Goal: Transaction & Acquisition: Register for event/course

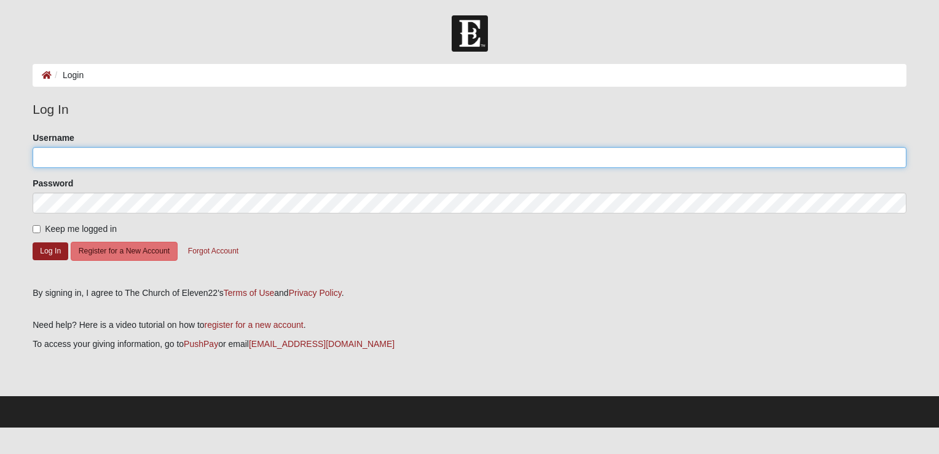
click at [194, 154] on input "Username" at bounding box center [470, 157] width 874 height 21
drag, startPoint x: 136, startPoint y: 163, endPoint x: 130, endPoint y: 159, distance: 7.0
click at [130, 159] on input "[EMAIL_ADDRESS][DOMAIN_NAME]" at bounding box center [470, 157] width 874 height 21
type input "g"
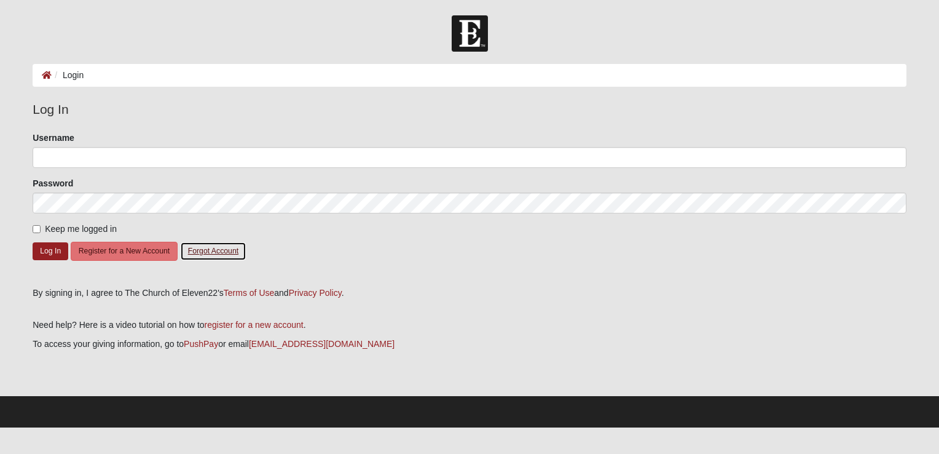
click at [214, 253] on button "Forgot Account" at bounding box center [213, 251] width 66 height 19
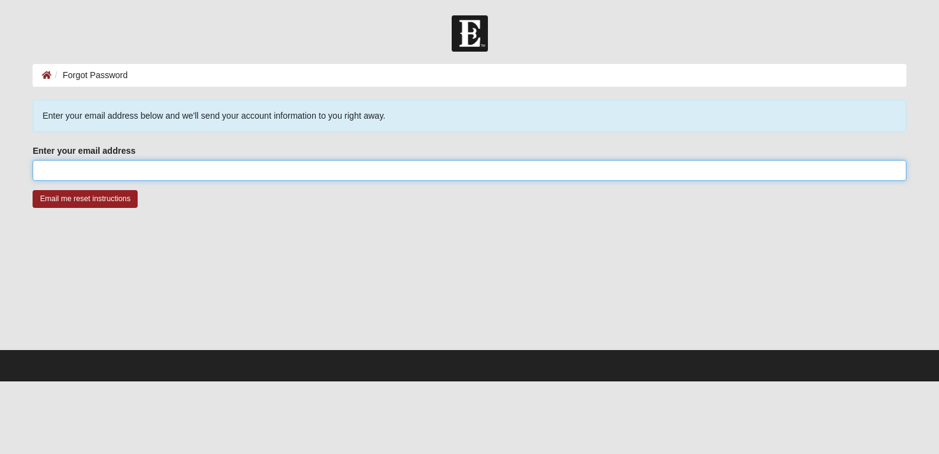
click at [211, 175] on input "Enter your email address" at bounding box center [470, 170] width 874 height 21
type input "garr"
click at [33, 190] on input "Email me reset instructions" at bounding box center [85, 199] width 105 height 18
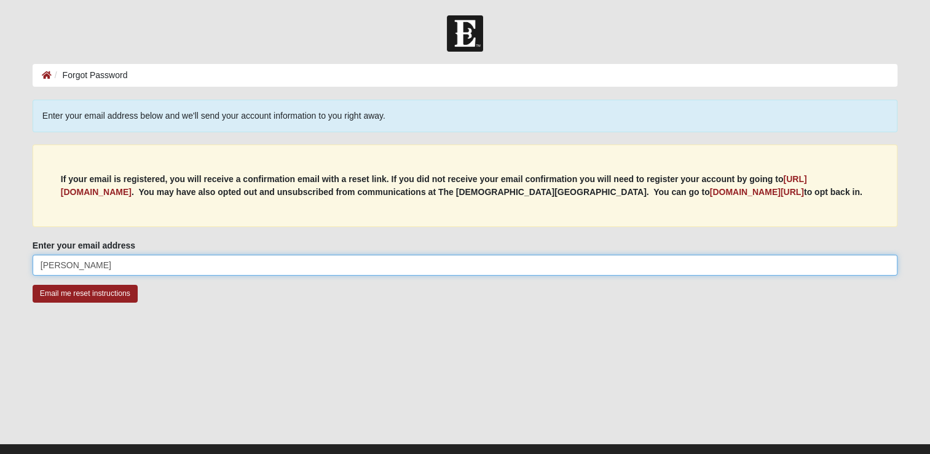
click at [92, 268] on input "[PERSON_NAME]" at bounding box center [465, 264] width 865 height 21
type input "[EMAIL_ADDRESS][DOMAIN_NAME]"
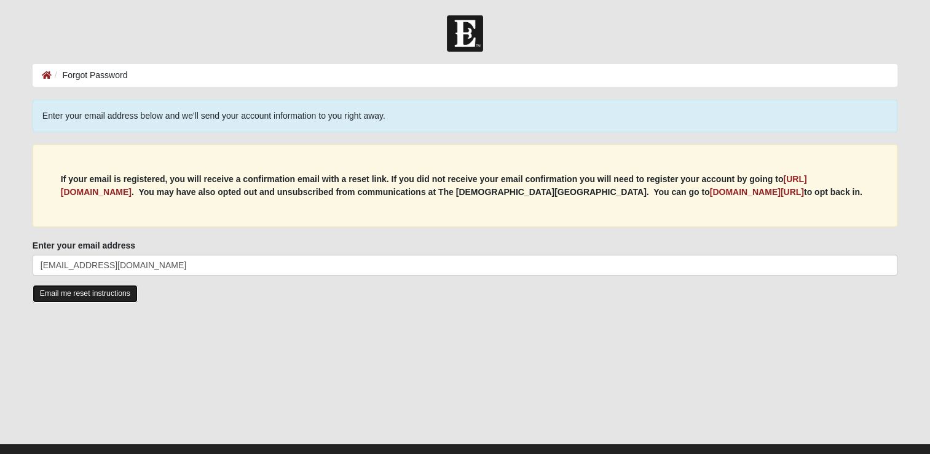
click at [95, 288] on input "Email me reset instructions" at bounding box center [85, 294] width 105 height 18
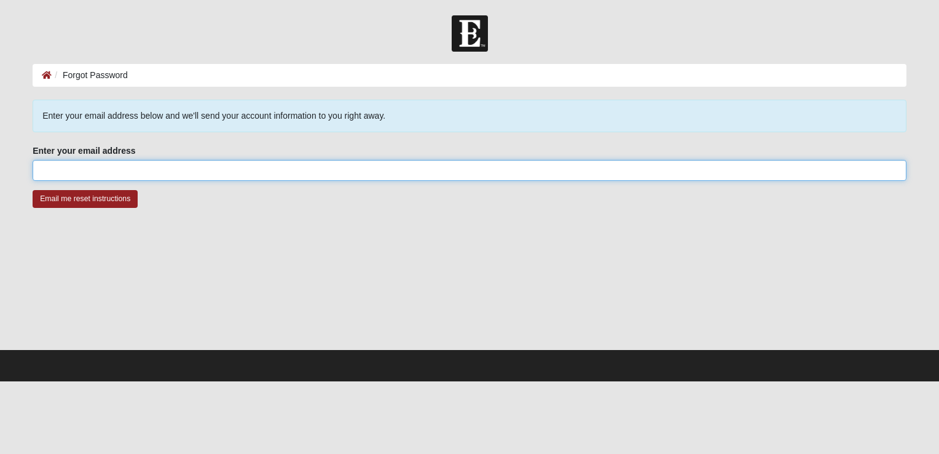
click at [96, 167] on input "Enter your email address" at bounding box center [470, 170] width 874 height 21
type input "[EMAIL_ADDRESS][DOMAIN_NAME]"
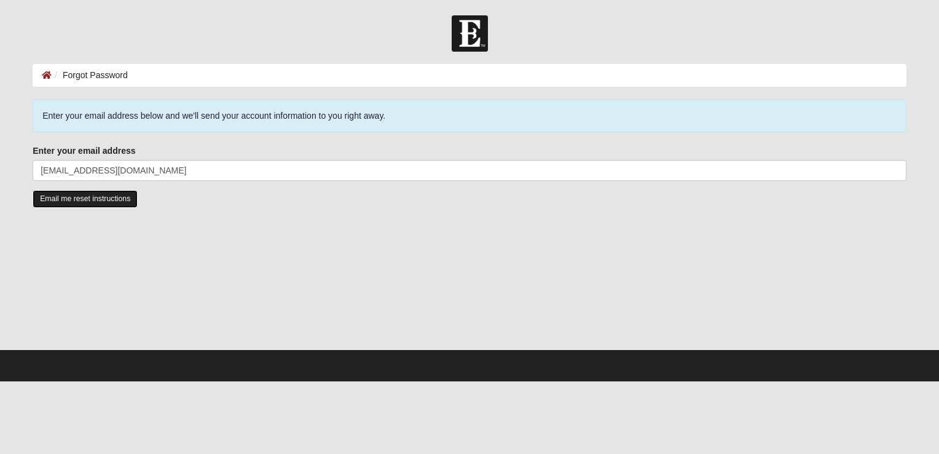
click at [80, 195] on input "Email me reset instructions" at bounding box center [85, 199] width 105 height 18
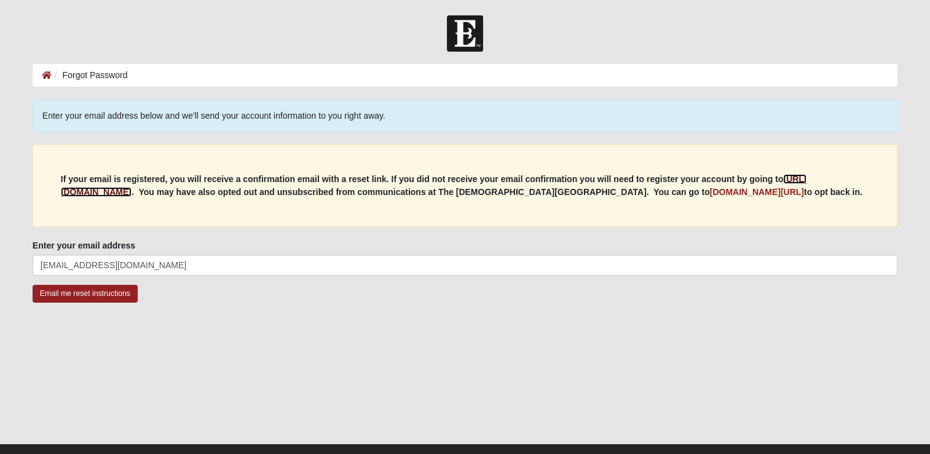
click at [138, 191] on b "https://my.coe22.com/register" at bounding box center [434, 185] width 746 height 23
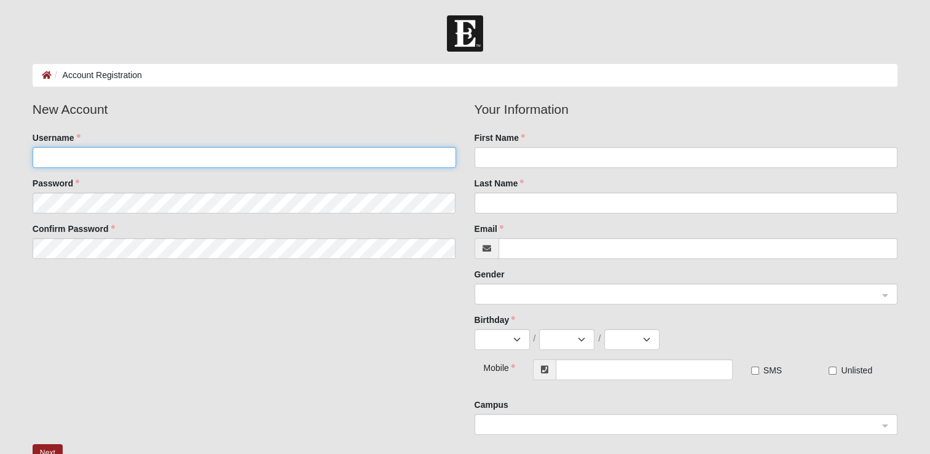
click at [181, 151] on input "Username" at bounding box center [244, 157] width 423 height 21
type input "[EMAIL_ADDRESS][DOMAIN_NAME]"
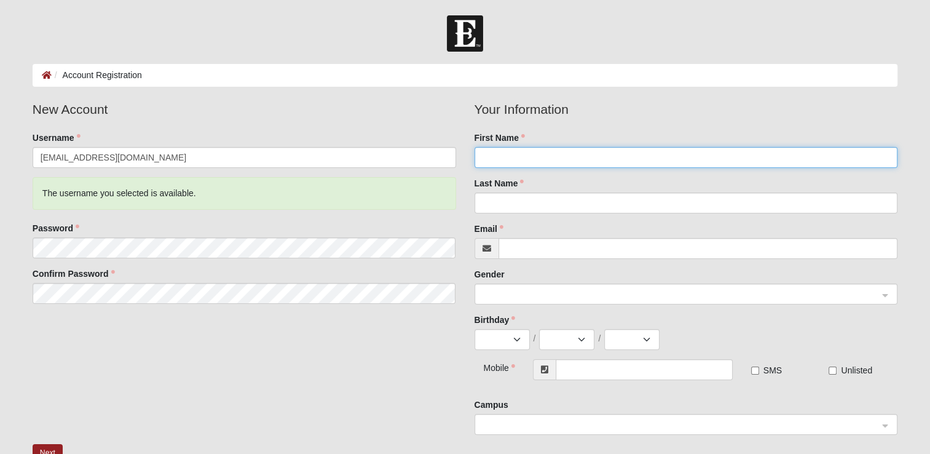
click at [527, 154] on input "First Name" at bounding box center [685, 157] width 423 height 21
type input "[PERSON_NAME]"
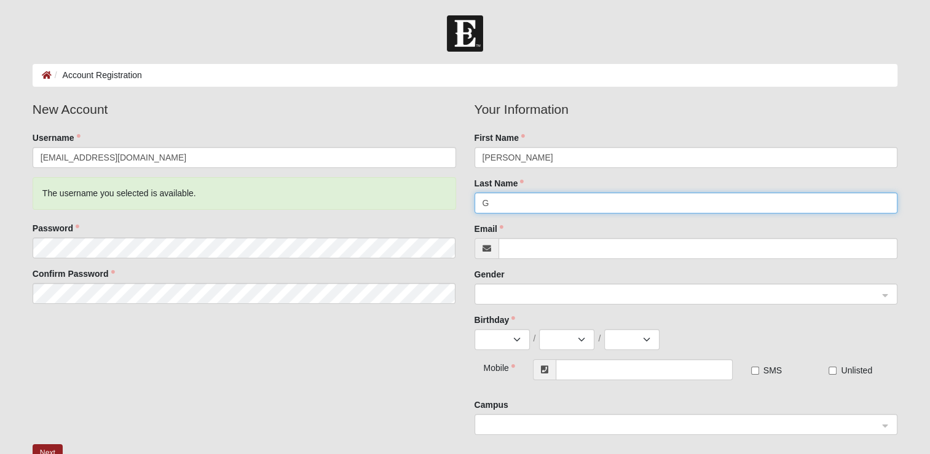
type input "[PERSON_NAME]"
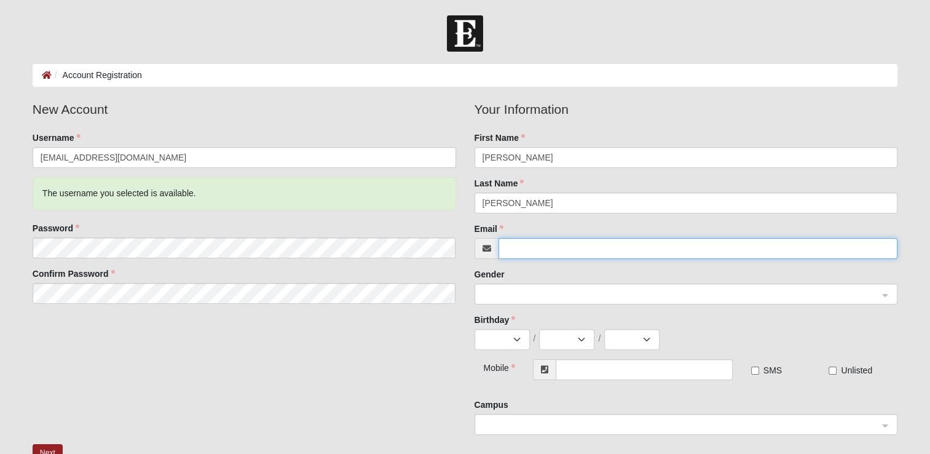
type input "G"
type input "[EMAIL_ADDRESS][DOMAIN_NAME]"
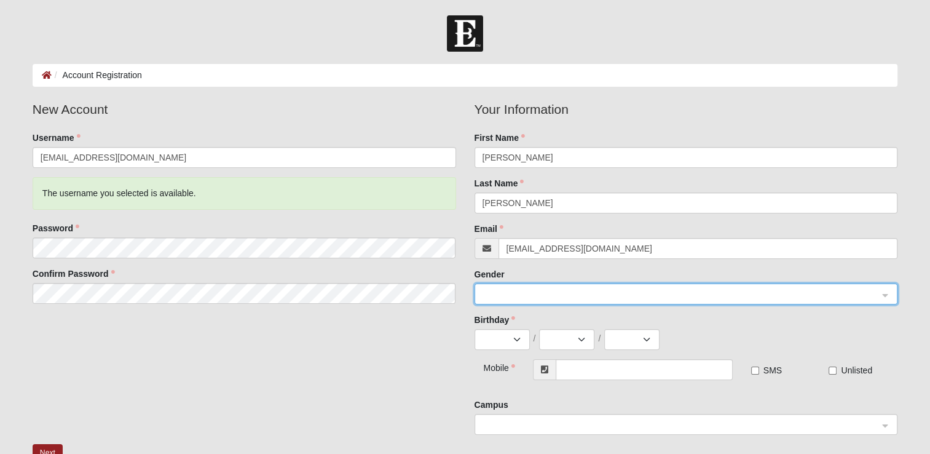
click at [881, 293] on div at bounding box center [686, 294] width 422 height 21
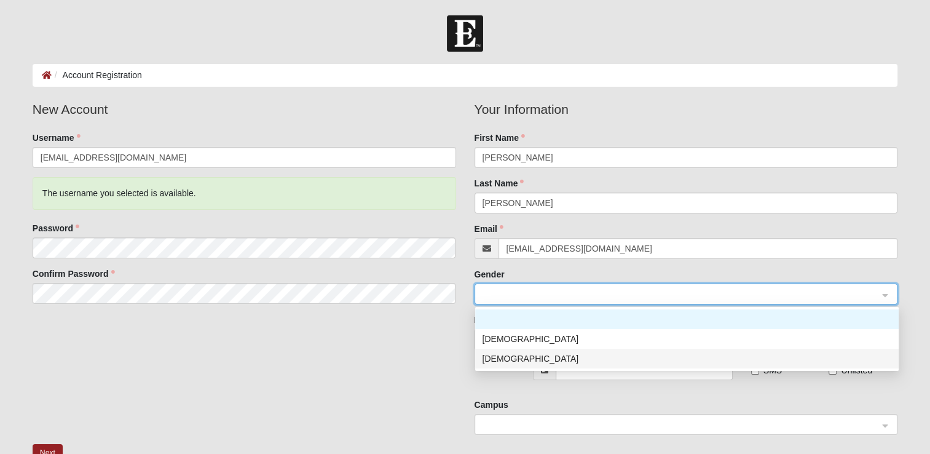
click at [849, 362] on div "[DEMOGRAPHIC_DATA]" at bounding box center [686, 359] width 409 height 14
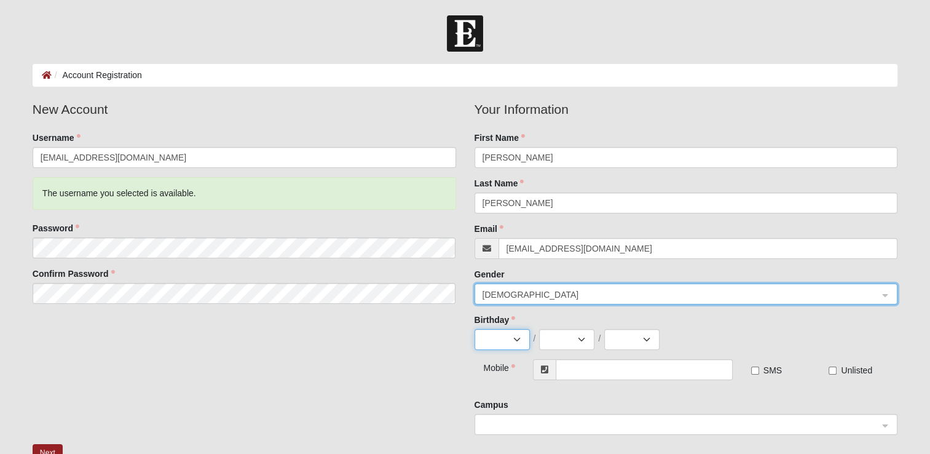
click at [511, 339] on select "Jan Feb Mar Apr May Jun [DATE] Aug Sep Oct Nov Dec" at bounding box center [501, 339] width 55 height 21
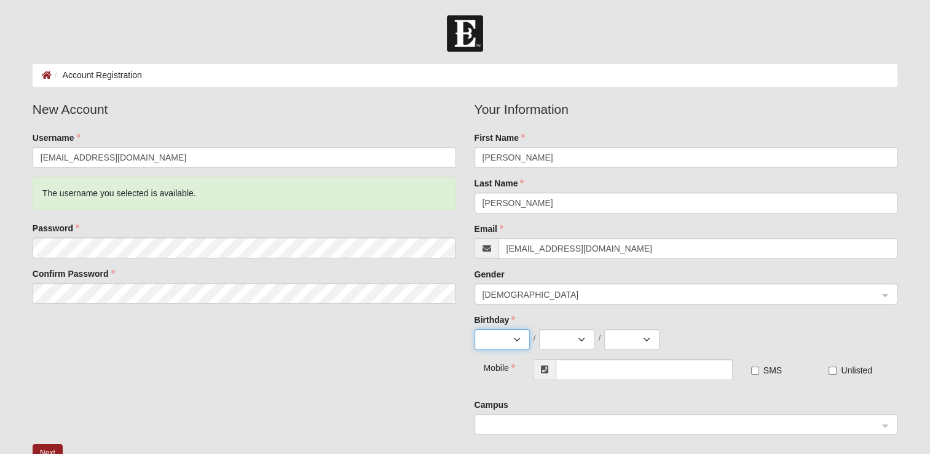
select select "10"
click at [474, 329] on select "Jan Feb Mar Apr May Jun [DATE] Aug Sep Oct Nov Dec" at bounding box center [501, 339] width 55 height 21
click at [565, 344] on select "1 2 3 4 5 6 7 8 9 10 11 12 13 14 15 16 17 18 19 20 21 22 23 24 25 26 27 28 29 3…" at bounding box center [566, 339] width 55 height 21
select select "7"
click at [539, 329] on select "1 2 3 4 5 6 7 8 9 10 11 12 13 14 15 16 17 18 19 20 21 22 23 24 25 26 27 28 29 3…" at bounding box center [566, 339] width 55 height 21
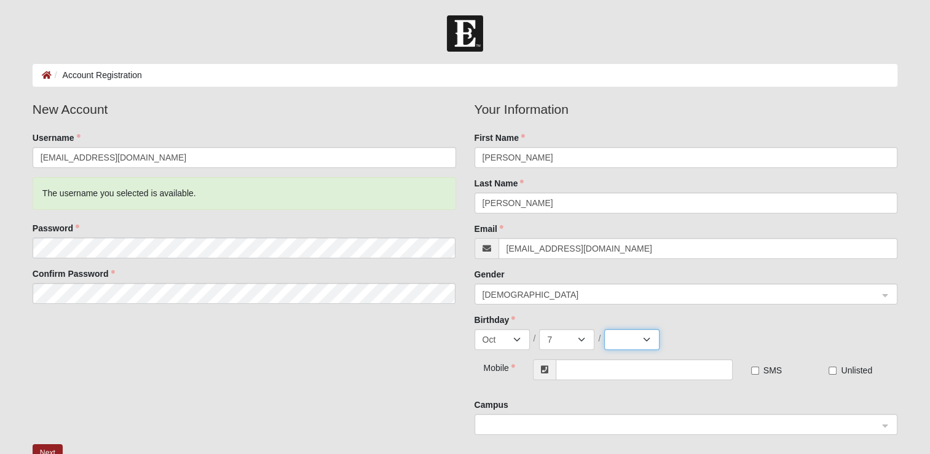
click at [635, 339] on select "2025 2024 2023 2022 2021 2020 2019 2018 2017 2016 2015 2014 2013 2012 2011 2010…" at bounding box center [631, 339] width 55 height 21
select select "2010"
click at [604, 329] on select "2025 2024 2023 2022 2021 2020 2019 2018 2017 2016 2015 2014 2013 2012 2011 2010…" at bounding box center [631, 339] width 55 height 21
click at [638, 376] on input "text" at bounding box center [644, 369] width 177 height 21
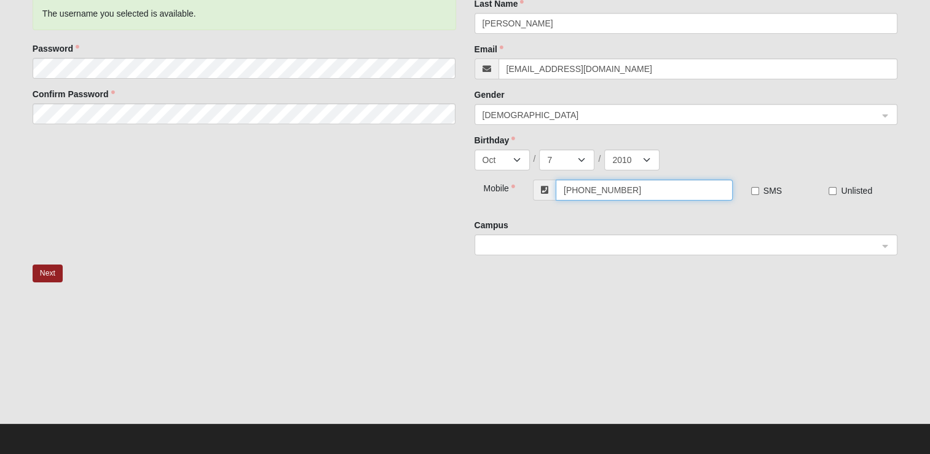
scroll to position [180, 0]
click at [696, 249] on span at bounding box center [680, 245] width 396 height 14
type input "[PHONE_NUMBER]"
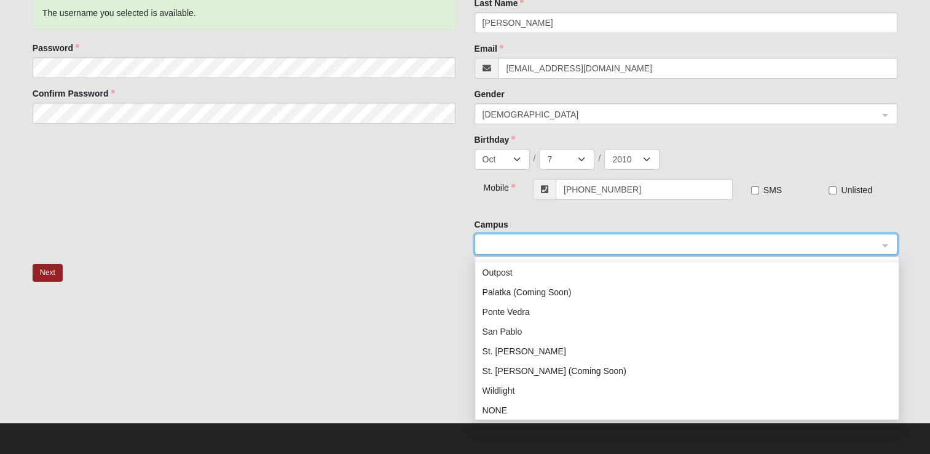
scroll to position [177, 0]
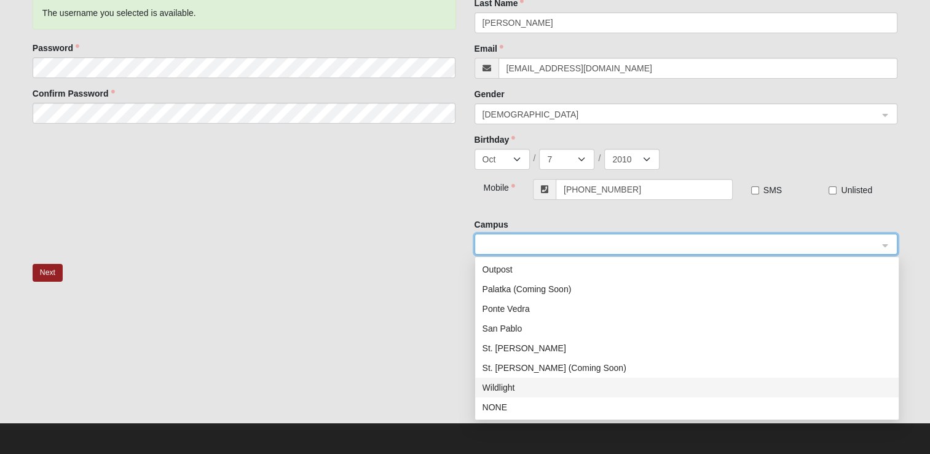
click at [685, 381] on div "Wildlight" at bounding box center [686, 387] width 409 height 14
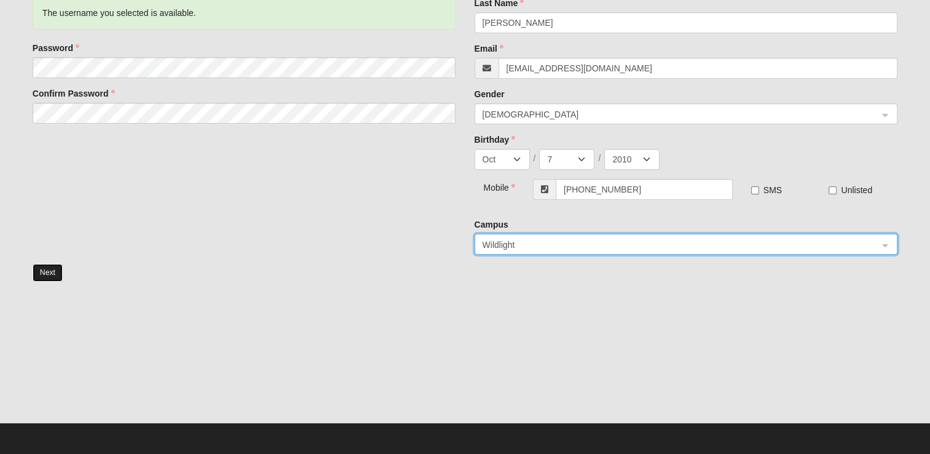
click at [34, 266] on button "Next" at bounding box center [48, 273] width 30 height 18
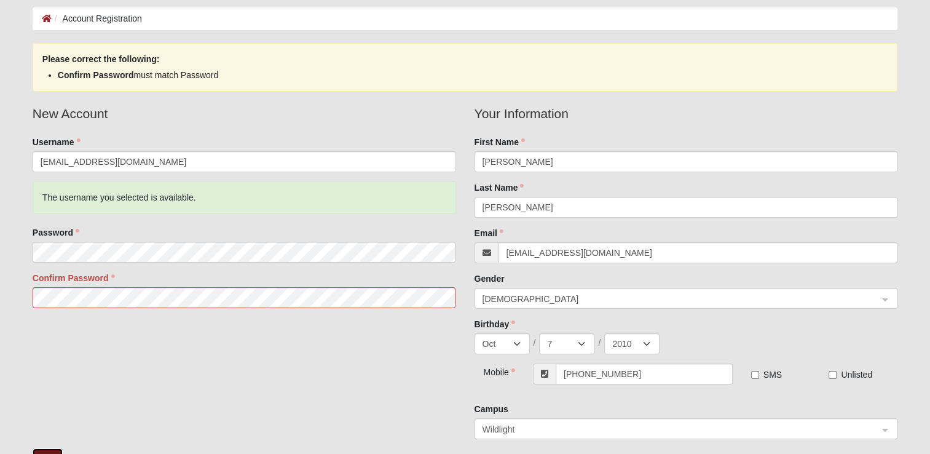
scroll to position [118, 0]
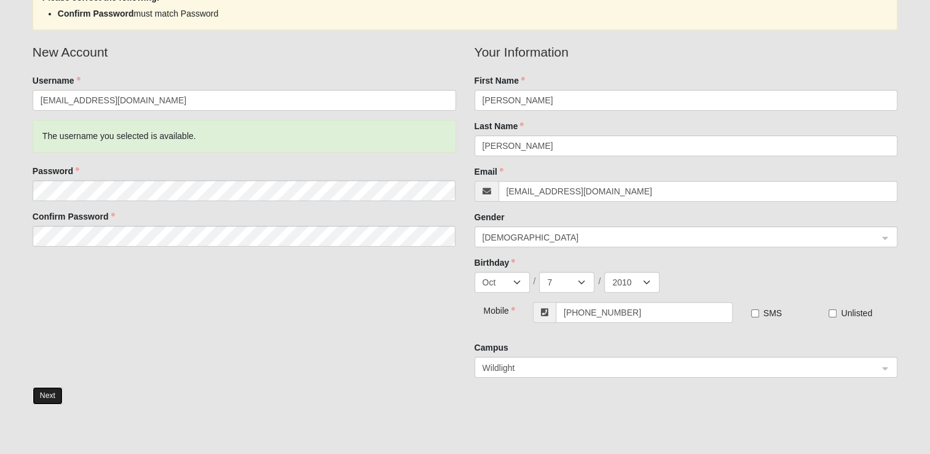
click at [47, 401] on button "Next" at bounding box center [48, 396] width 30 height 18
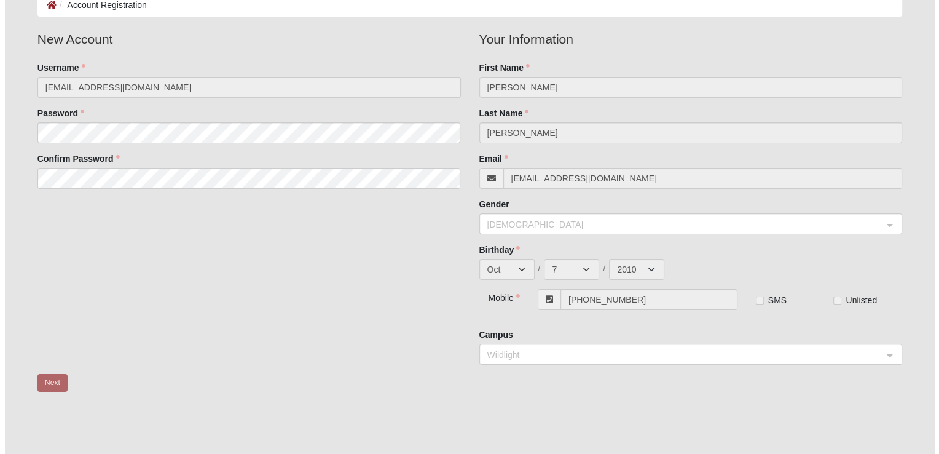
scroll to position [0, 0]
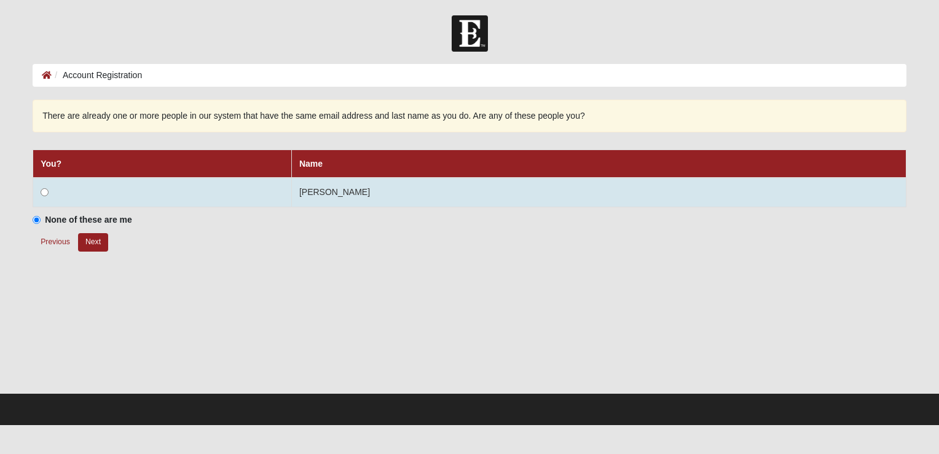
click at [170, 184] on td at bounding box center [162, 192] width 259 height 29
click at [44, 192] on input "radio" at bounding box center [45, 192] width 8 height 8
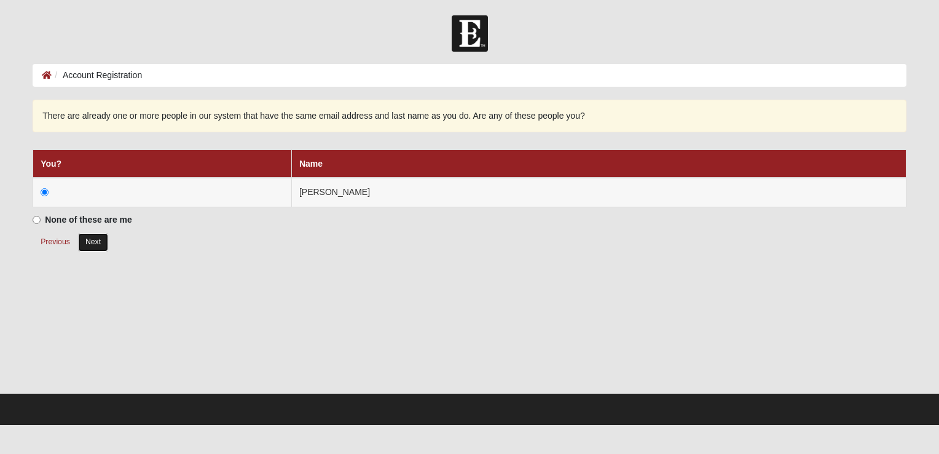
click at [88, 246] on button "Next" at bounding box center [93, 242] width 30 height 18
radio input "true"
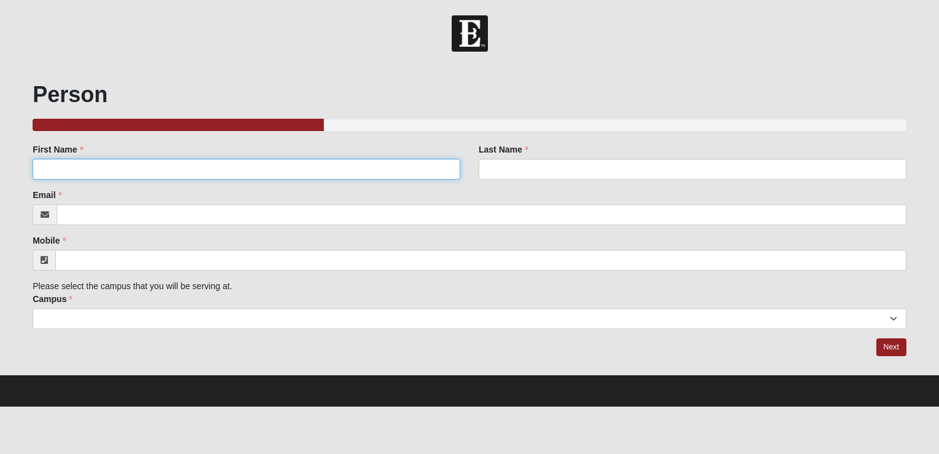
click at [436, 171] on input "First Name" at bounding box center [247, 169] width 428 height 21
type input "[PERSON_NAME]"
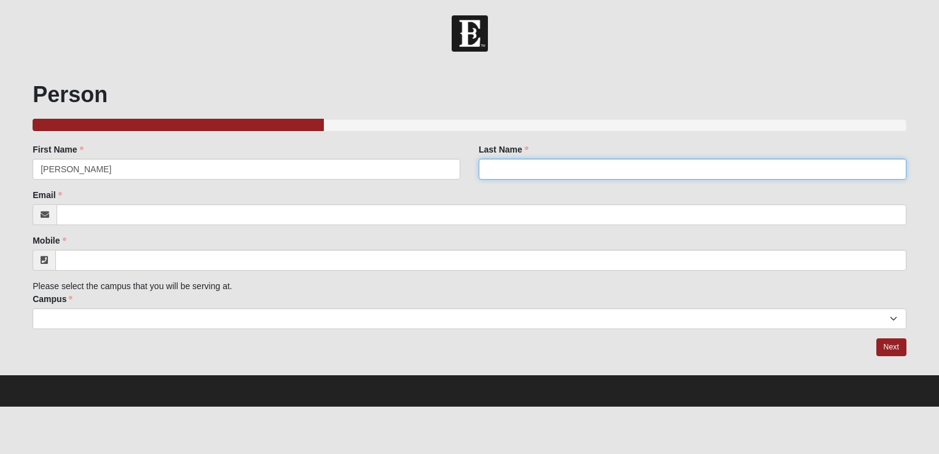
type input "[PERSON_NAME]"
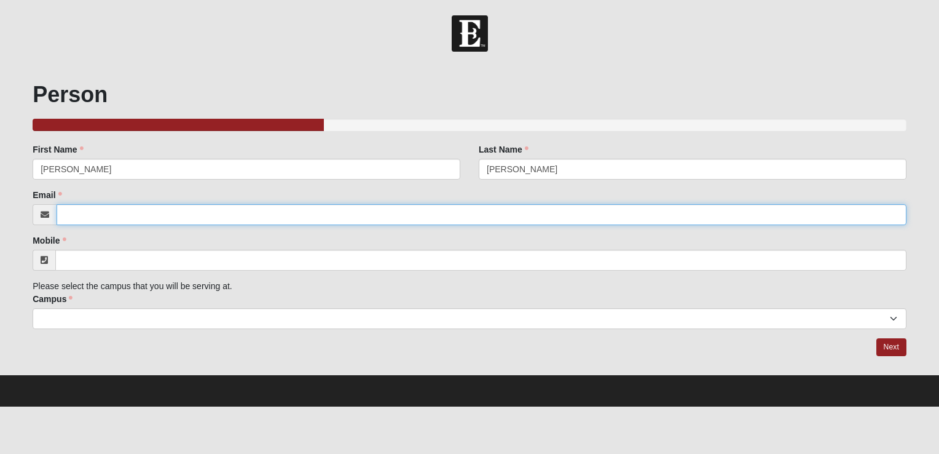
type input "[EMAIL_ADDRESS][DOMAIN_NAME]"
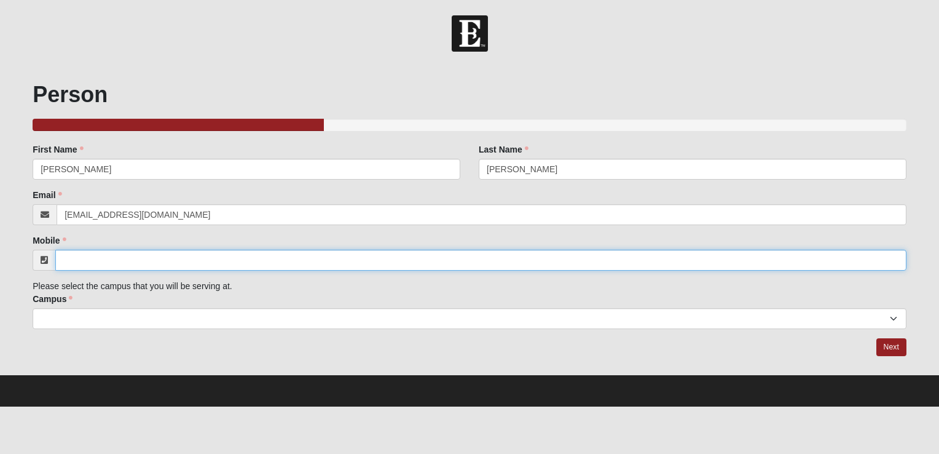
click at [187, 262] on input "Mobile" at bounding box center [480, 259] width 851 height 21
type input "[PHONE_NUMBER]"
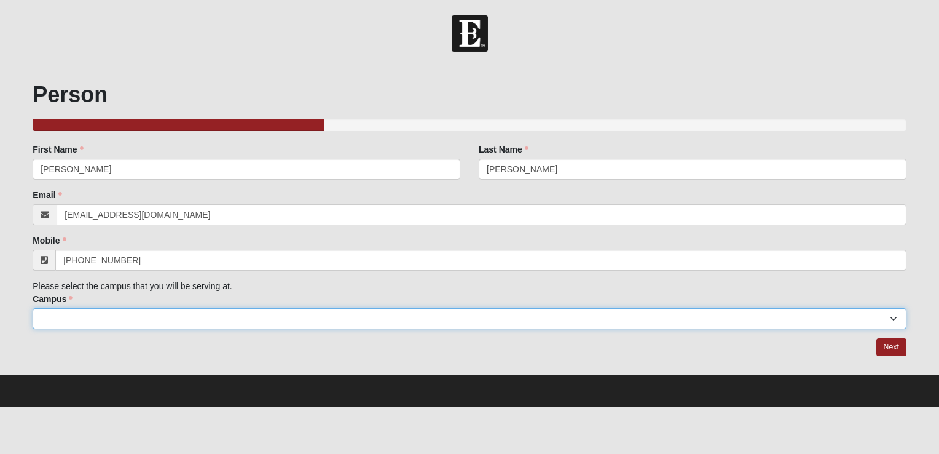
click at [209, 313] on select "Arlington Baymeadows College Park Orlando (Coming Soon) Eleven22 Online Fleming…" at bounding box center [470, 318] width 874 height 21
select select "17"
click at [33, 308] on select "Arlington Baymeadows College Park Orlando (Coming Soon) Eleven22 Online Fleming…" at bounding box center [470, 318] width 874 height 21
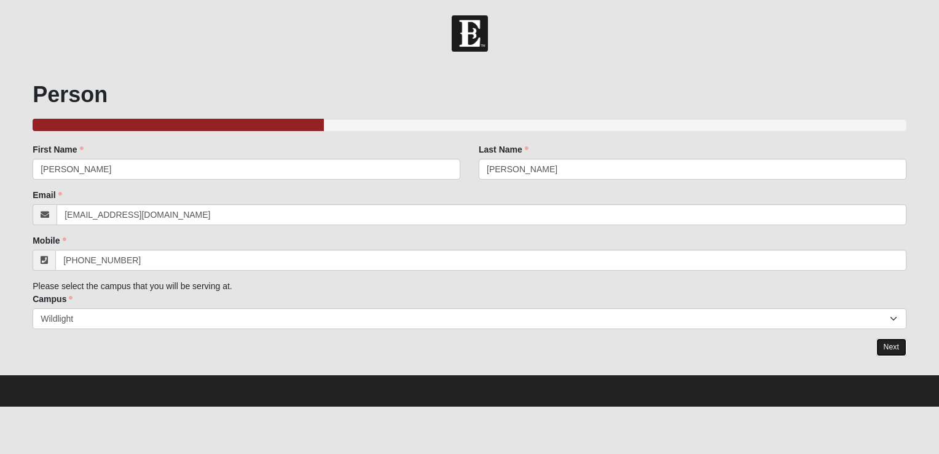
click at [887, 345] on link "Next" at bounding box center [891, 347] width 30 height 18
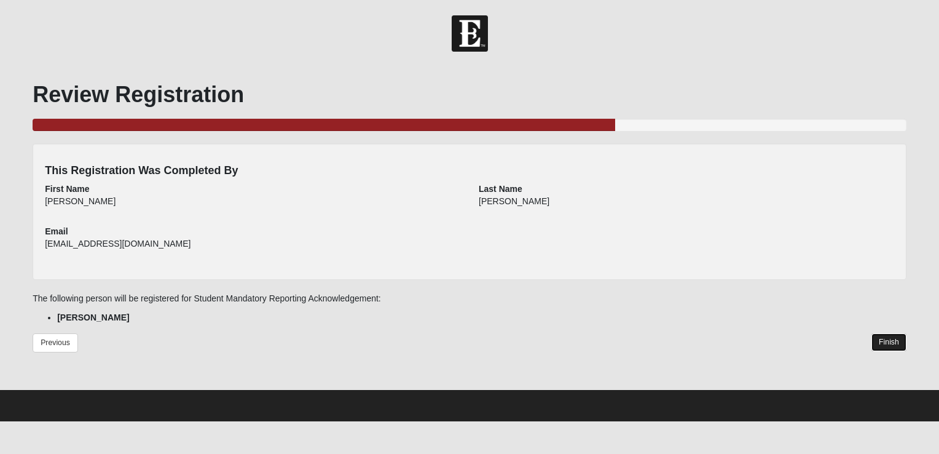
click at [893, 340] on link "Finish" at bounding box center [888, 342] width 35 height 18
